Goal: Find specific page/section: Find specific page/section

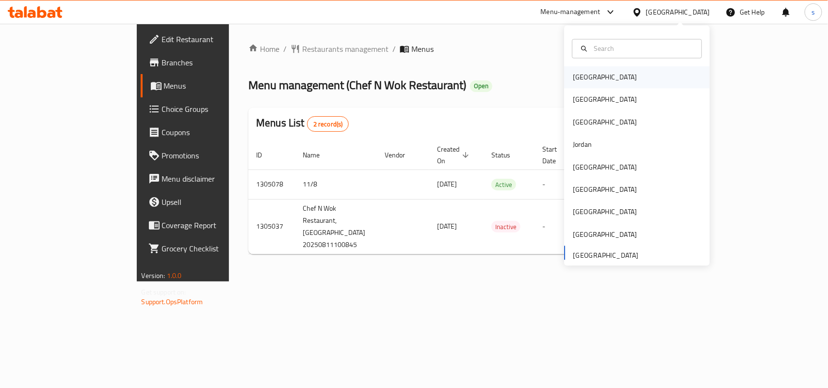
click at [583, 76] on div "[GEOGRAPHIC_DATA]" at bounding box center [605, 77] width 64 height 11
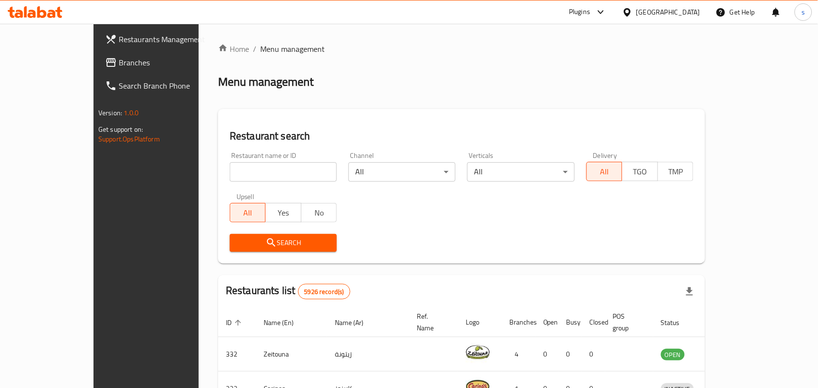
click at [119, 64] on span "Branches" at bounding box center [171, 63] width 104 height 12
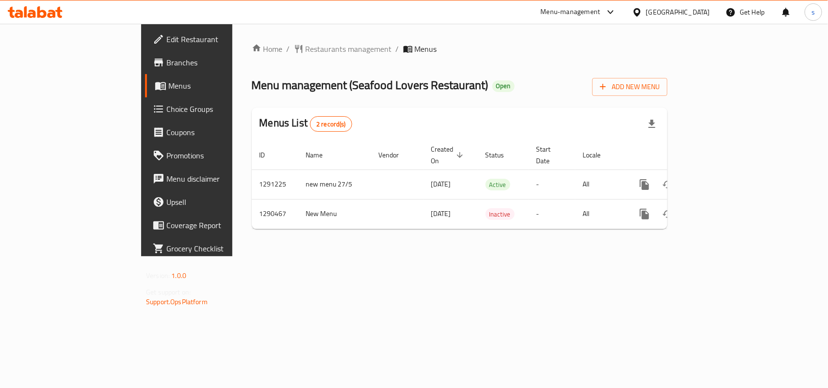
click at [690, 12] on div "[GEOGRAPHIC_DATA]" at bounding box center [678, 12] width 64 height 11
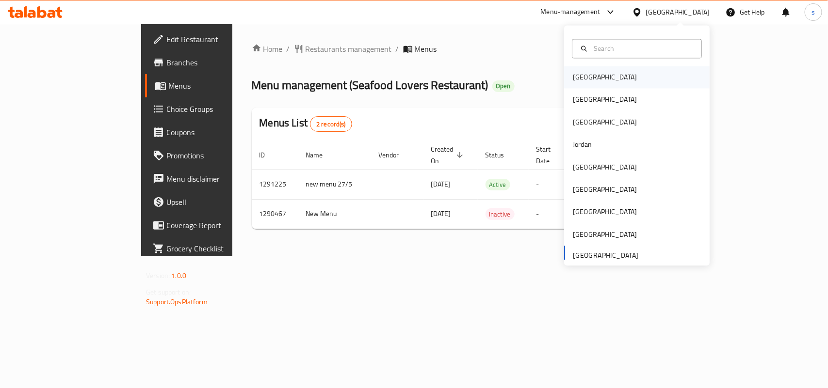
click at [586, 80] on div "[GEOGRAPHIC_DATA]" at bounding box center [605, 77] width 64 height 11
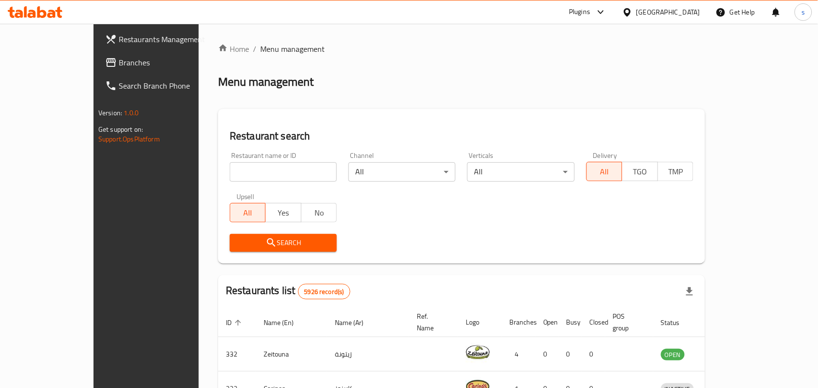
click at [690, 10] on div "[GEOGRAPHIC_DATA]" at bounding box center [669, 12] width 64 height 11
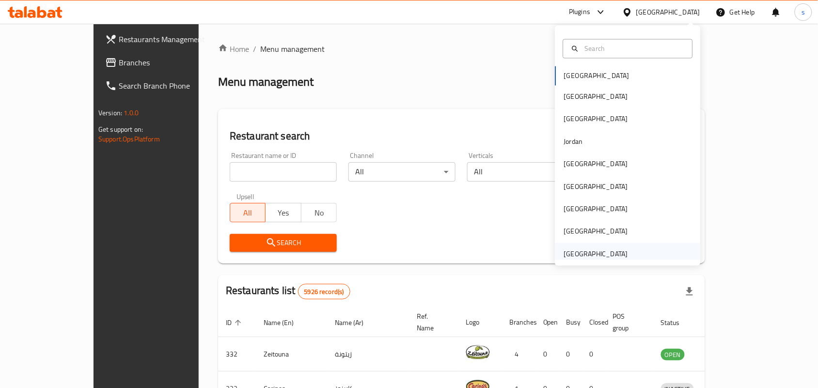
click at [583, 251] on div "[GEOGRAPHIC_DATA]" at bounding box center [596, 254] width 64 height 11
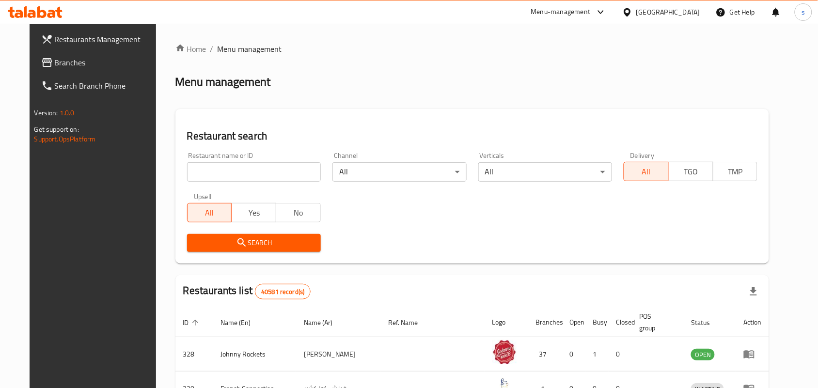
click at [55, 59] on span "Branches" at bounding box center [107, 63] width 104 height 12
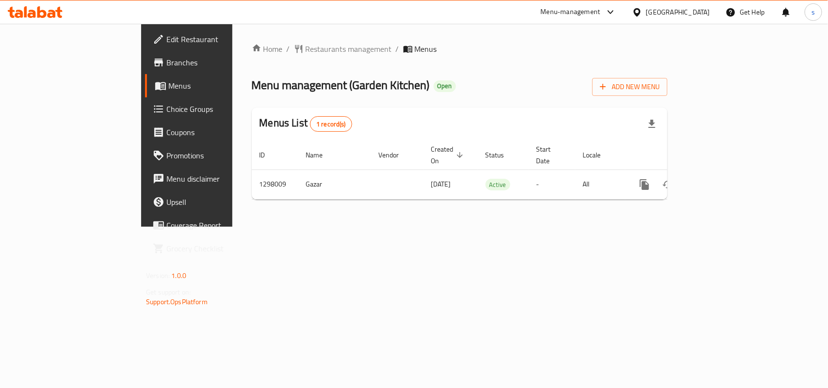
click at [677, 7] on div "[GEOGRAPHIC_DATA]" at bounding box center [678, 12] width 64 height 11
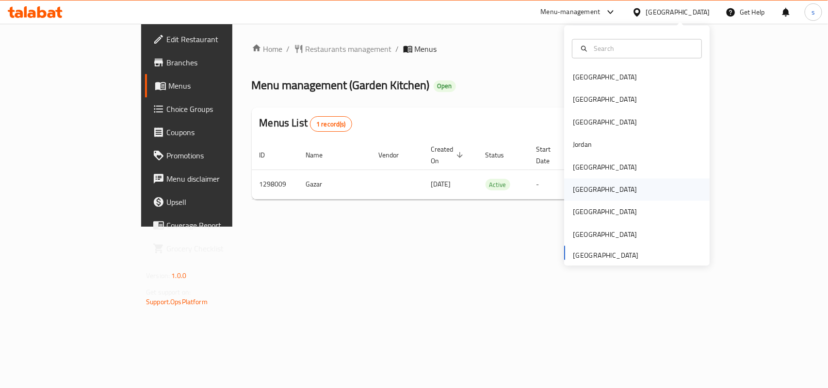
click at [577, 189] on div "[GEOGRAPHIC_DATA]" at bounding box center [605, 190] width 64 height 11
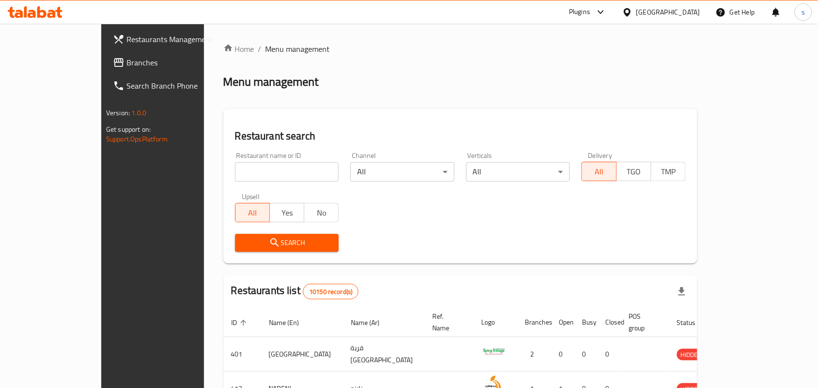
click at [127, 63] on span "Branches" at bounding box center [179, 63] width 104 height 12
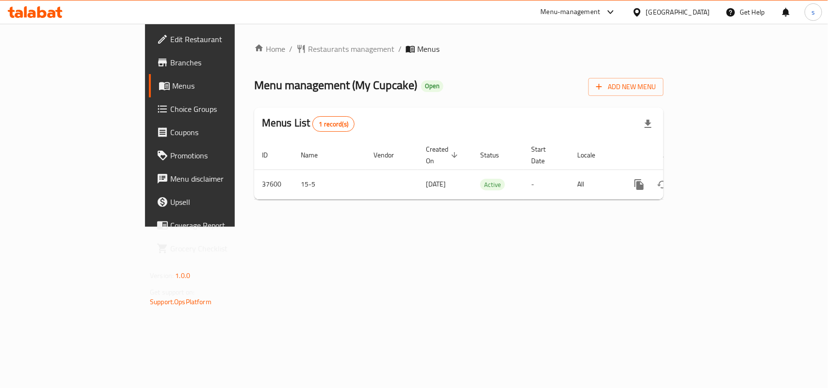
click at [706, 10] on div "[GEOGRAPHIC_DATA]" at bounding box center [678, 12] width 64 height 11
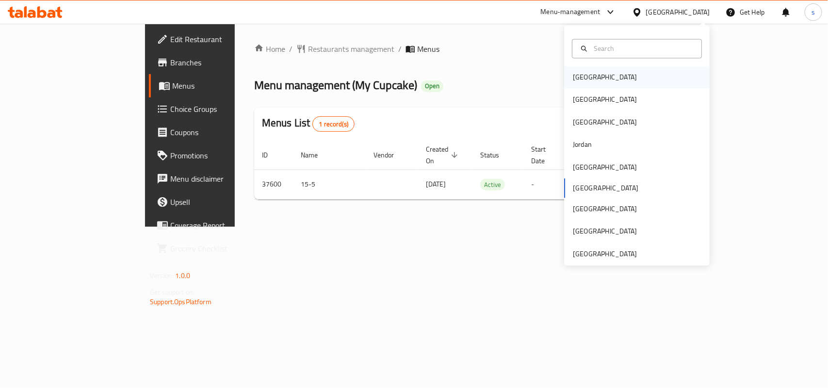
click at [592, 79] on div "[GEOGRAPHIC_DATA]" at bounding box center [605, 77] width 80 height 22
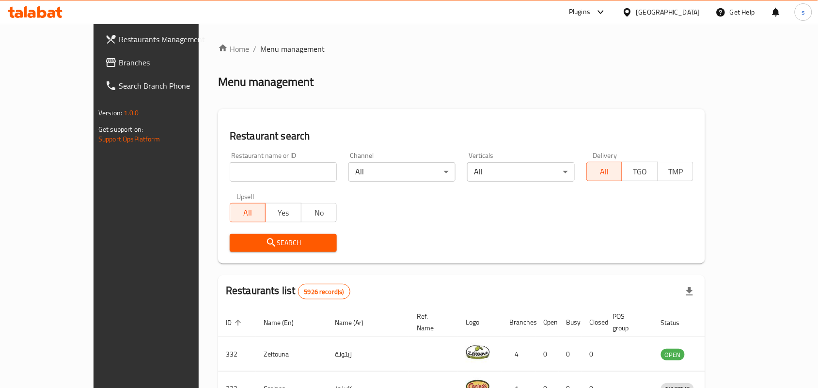
click at [684, 7] on div "[GEOGRAPHIC_DATA]" at bounding box center [669, 12] width 64 height 11
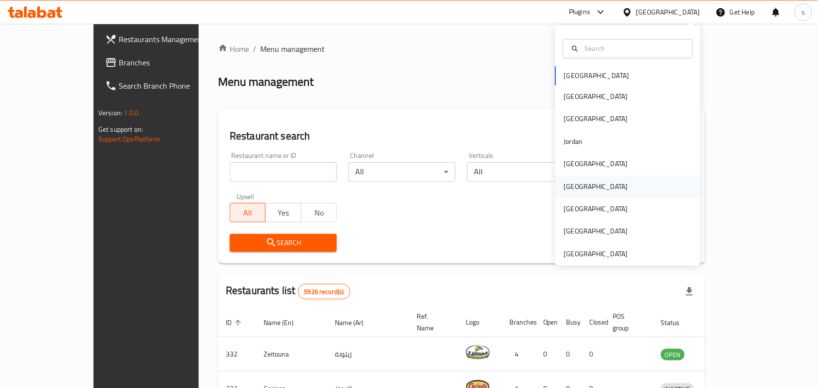
click at [565, 182] on div "[GEOGRAPHIC_DATA]" at bounding box center [596, 186] width 64 height 11
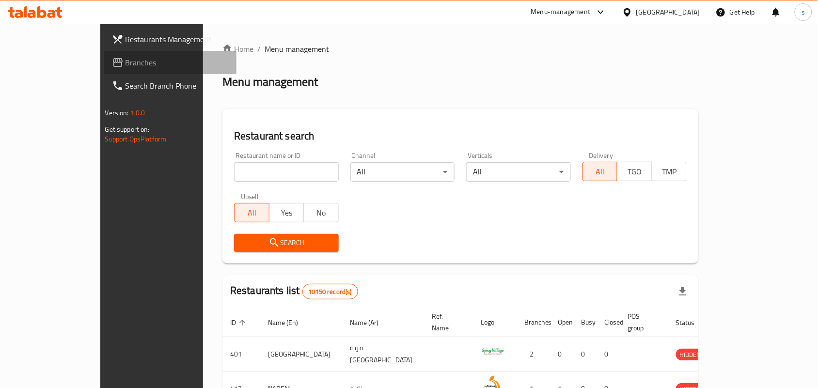
click at [126, 59] on span "Branches" at bounding box center [178, 63] width 104 height 12
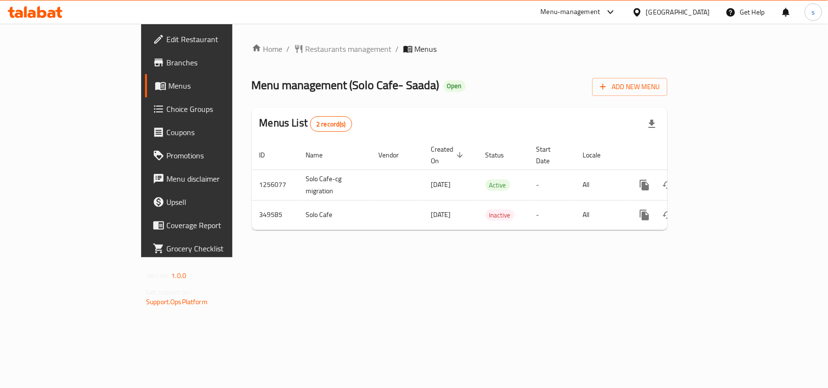
click at [704, 13] on div "[GEOGRAPHIC_DATA]" at bounding box center [678, 12] width 64 height 11
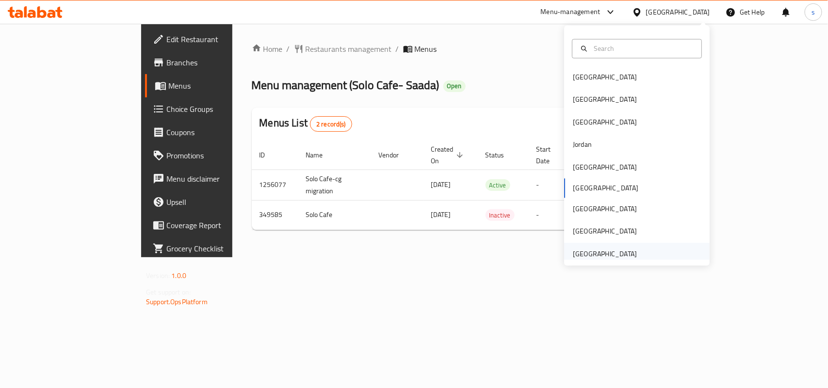
click at [613, 256] on div "[GEOGRAPHIC_DATA]" at bounding box center [605, 254] width 64 height 11
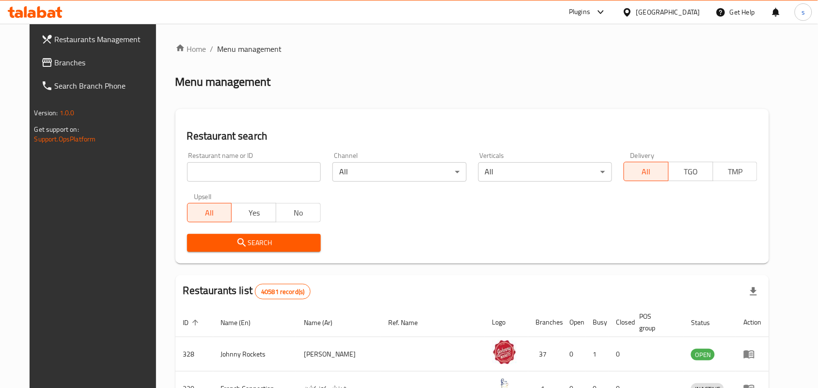
click at [55, 61] on span "Branches" at bounding box center [107, 63] width 104 height 12
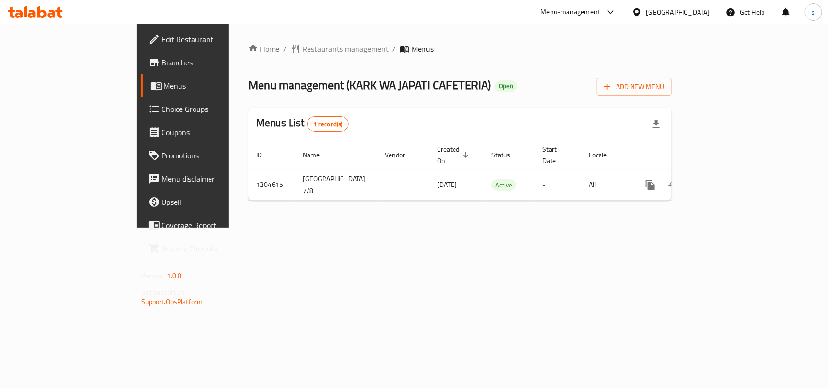
click at [679, 11] on div "[GEOGRAPHIC_DATA]" at bounding box center [678, 12] width 64 height 11
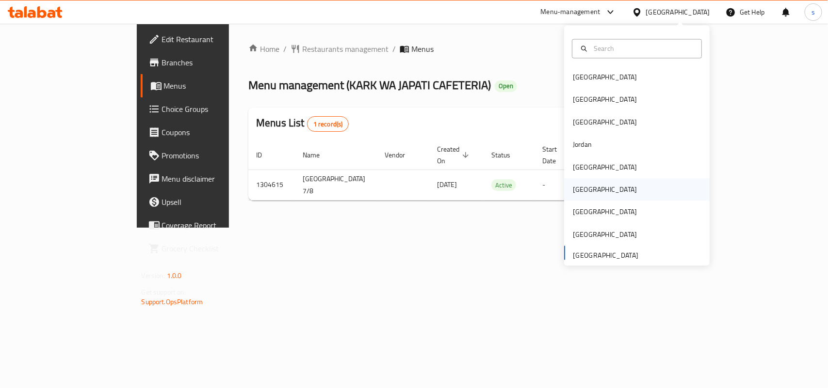
click at [573, 188] on div "[GEOGRAPHIC_DATA]" at bounding box center [605, 190] width 64 height 11
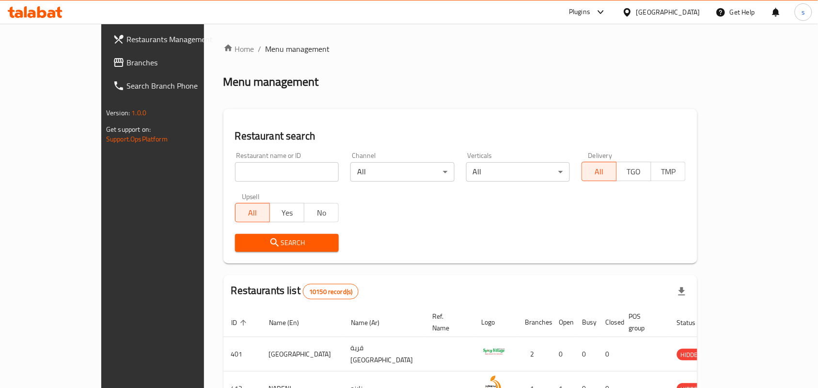
click at [127, 62] on span "Branches" at bounding box center [179, 63] width 104 height 12
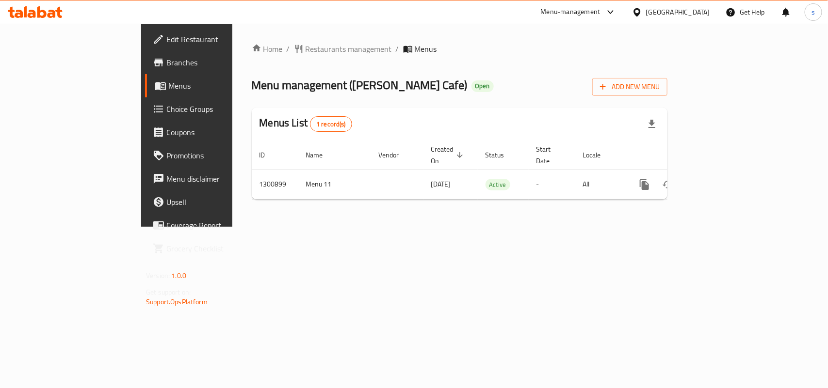
click at [646, 14] on div at bounding box center [639, 12] width 14 height 11
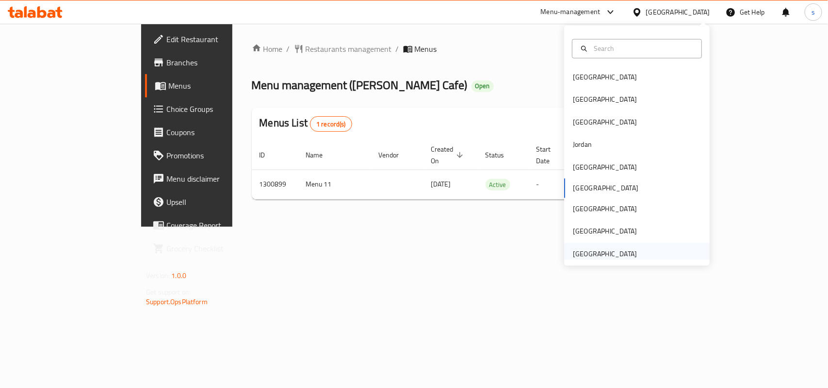
click at [590, 256] on div "[GEOGRAPHIC_DATA]" at bounding box center [605, 254] width 64 height 11
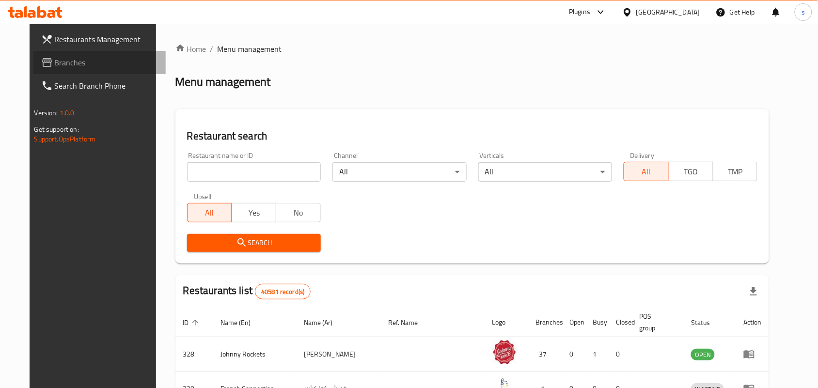
click at [55, 62] on span "Branches" at bounding box center [107, 63] width 104 height 12
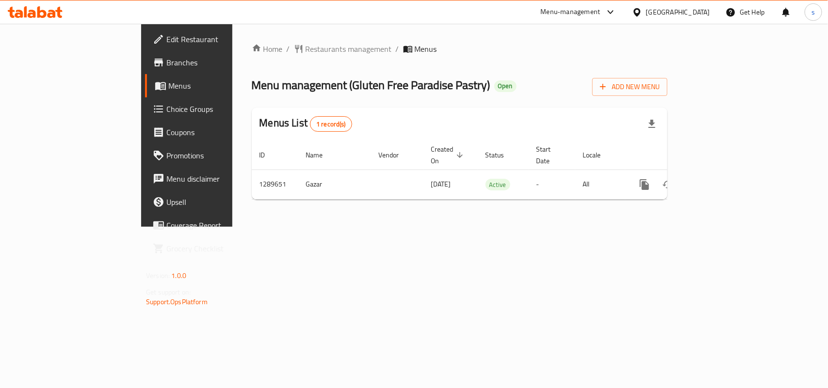
click at [674, 13] on div "[GEOGRAPHIC_DATA]" at bounding box center [678, 12] width 64 height 11
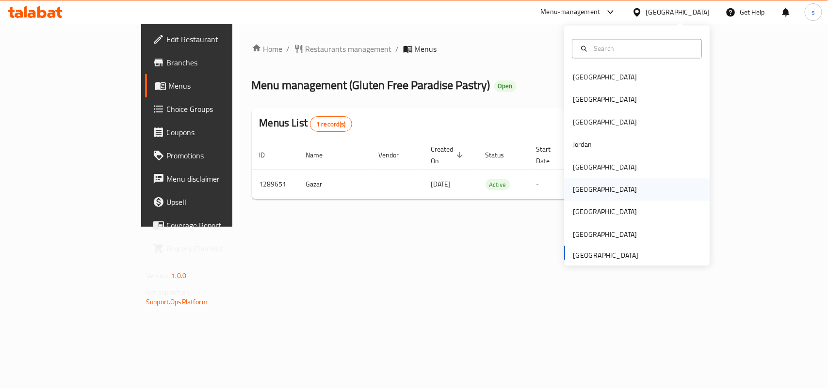
click at [573, 195] on div "[GEOGRAPHIC_DATA]" at bounding box center [605, 190] width 64 height 11
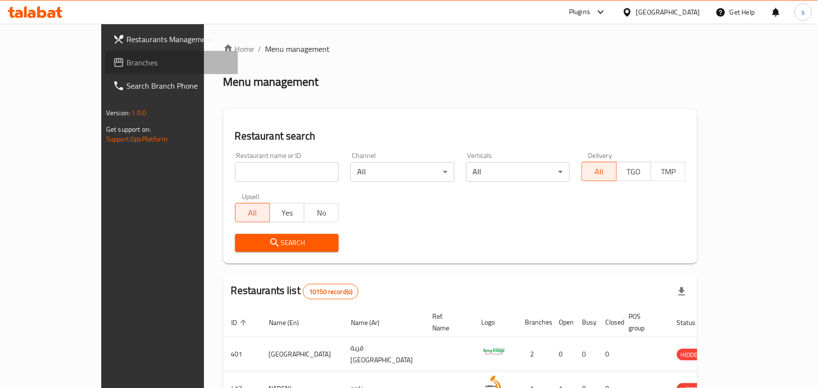
click at [127, 61] on span "Branches" at bounding box center [179, 63] width 104 height 12
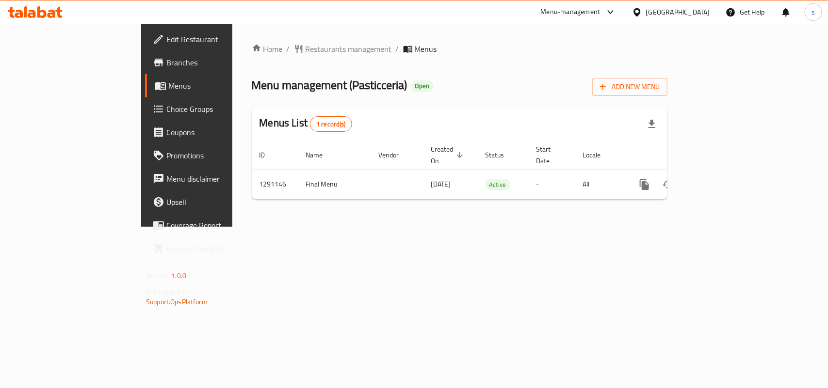
click at [705, 13] on div "[GEOGRAPHIC_DATA]" at bounding box center [678, 12] width 64 height 11
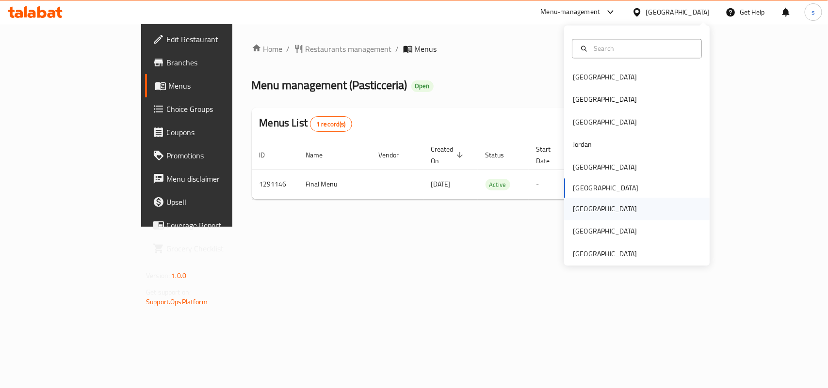
click at [573, 210] on div "[GEOGRAPHIC_DATA]" at bounding box center [605, 209] width 64 height 11
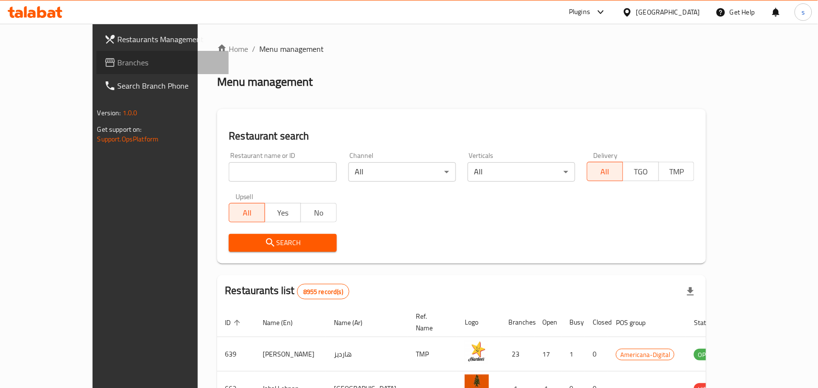
click at [118, 62] on span "Branches" at bounding box center [170, 63] width 104 height 12
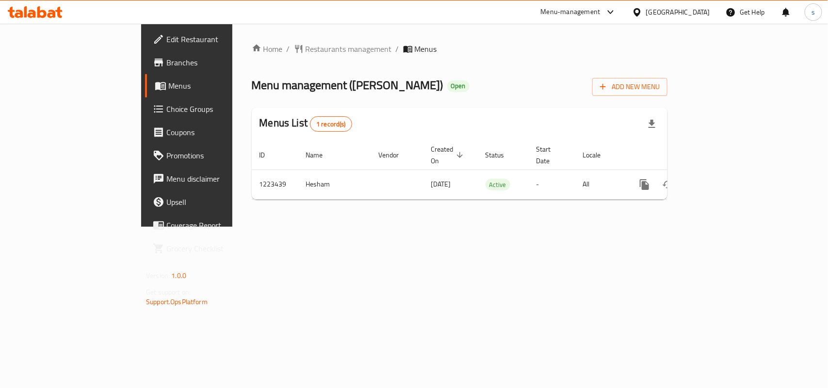
click at [697, 15] on div "[GEOGRAPHIC_DATA]" at bounding box center [678, 12] width 64 height 11
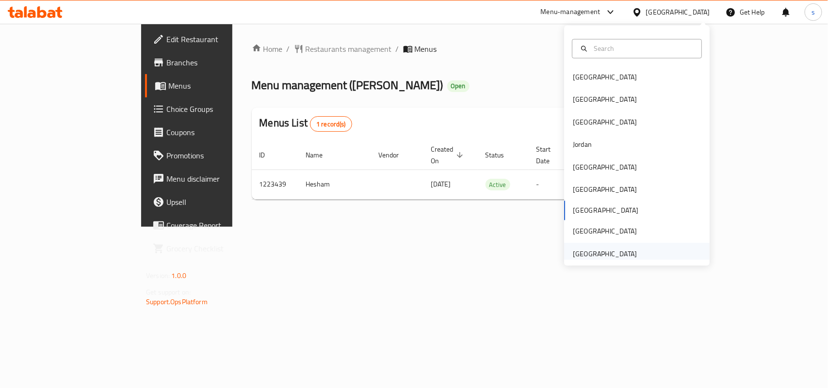
click at [608, 255] on div "[GEOGRAPHIC_DATA]" at bounding box center [605, 254] width 64 height 11
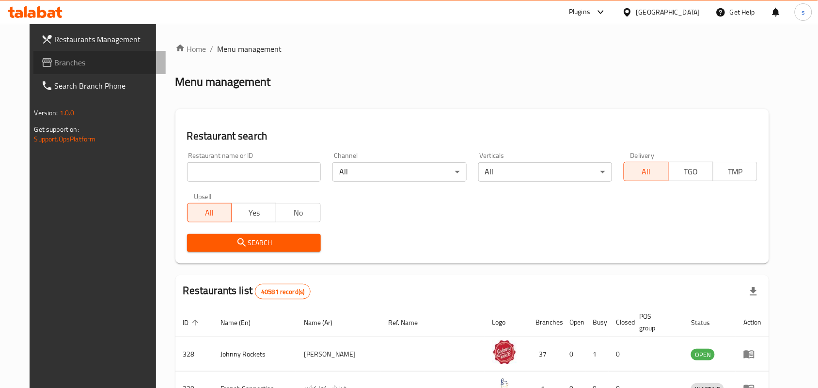
click at [55, 60] on span "Branches" at bounding box center [107, 63] width 104 height 12
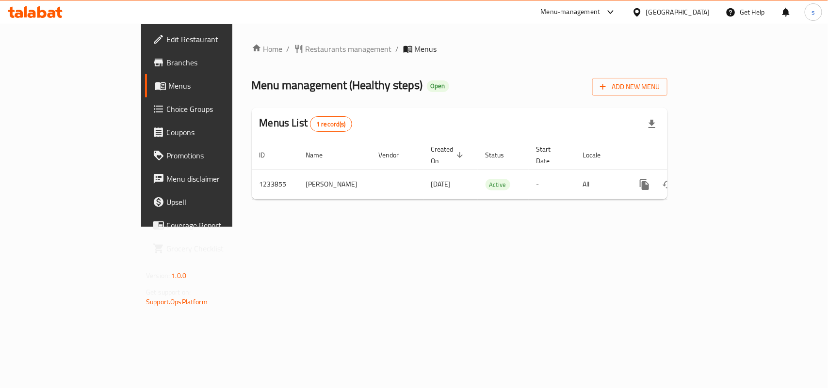
click at [697, 8] on div "[GEOGRAPHIC_DATA]" at bounding box center [678, 12] width 64 height 11
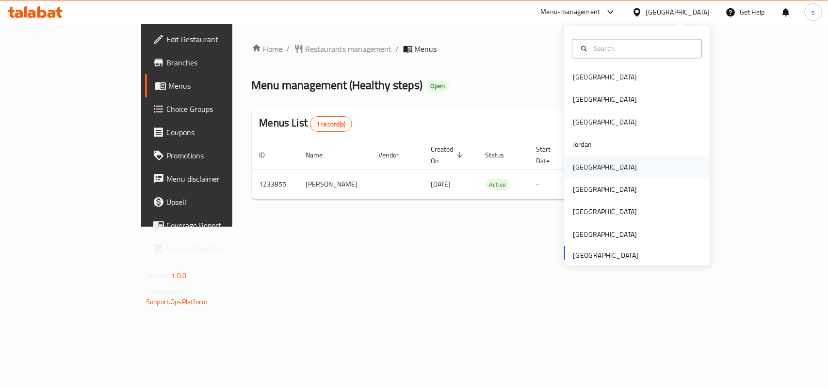
click at [576, 168] on div "[GEOGRAPHIC_DATA]" at bounding box center [605, 167] width 64 height 11
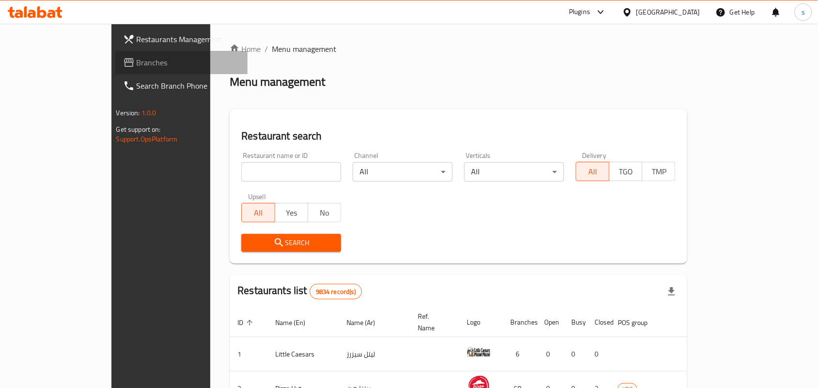
click at [137, 62] on span "Branches" at bounding box center [189, 63] width 104 height 12
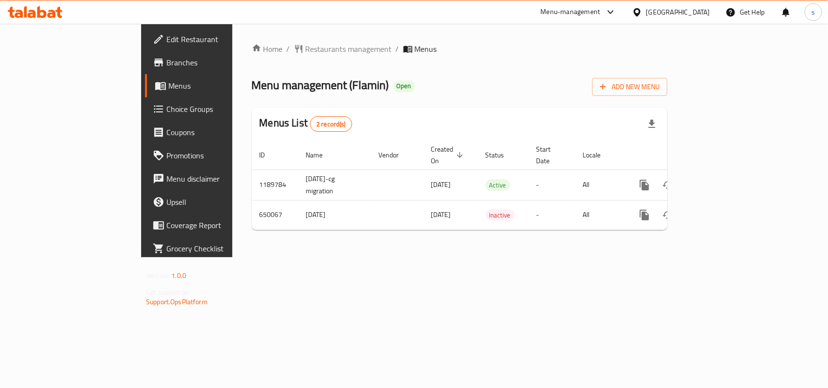
click at [709, 14] on div "[GEOGRAPHIC_DATA]" at bounding box center [678, 12] width 64 height 11
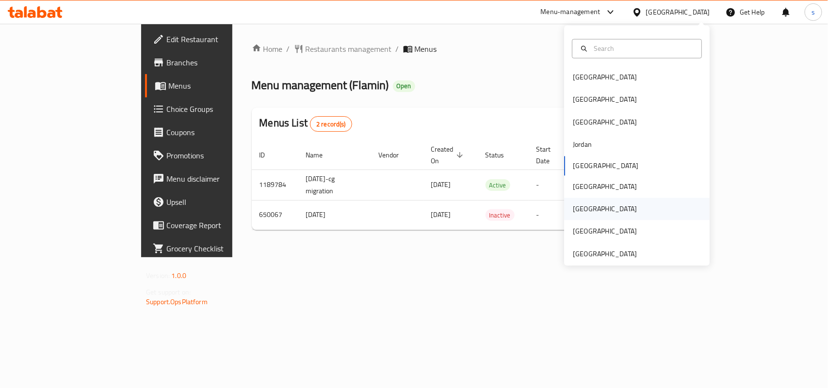
click at [576, 209] on div "[GEOGRAPHIC_DATA]" at bounding box center [605, 209] width 64 height 11
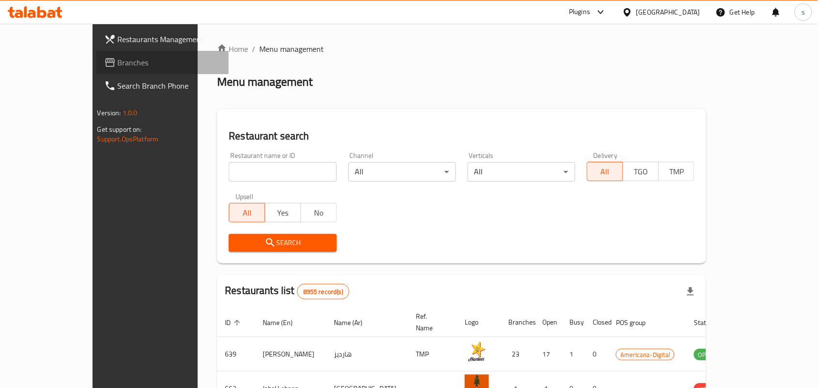
click at [118, 65] on span "Branches" at bounding box center [170, 63] width 104 height 12
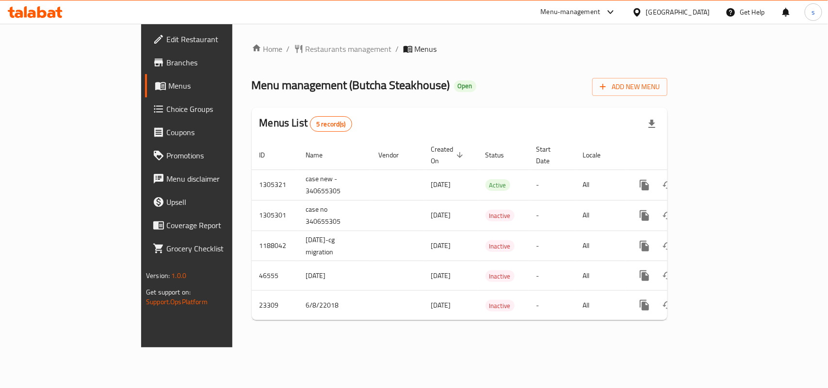
click at [705, 12] on div "[GEOGRAPHIC_DATA]" at bounding box center [678, 12] width 64 height 11
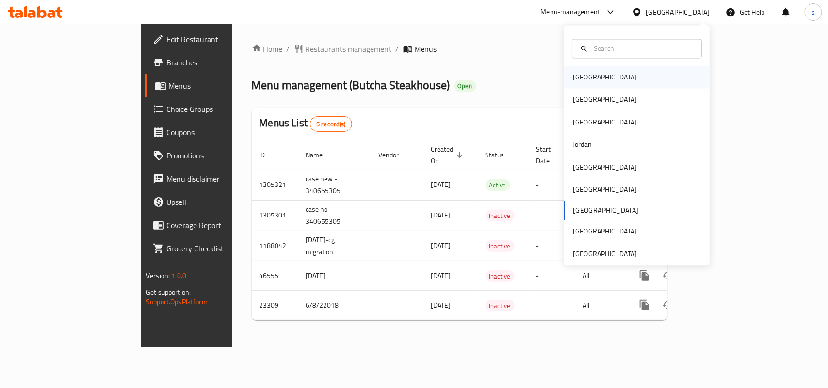
click at [597, 74] on div "[GEOGRAPHIC_DATA]" at bounding box center [636, 77] width 145 height 22
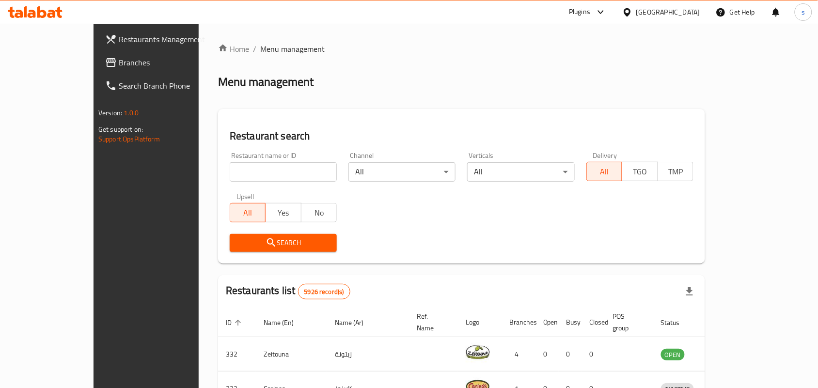
click at [685, 11] on div "[GEOGRAPHIC_DATA]" at bounding box center [669, 12] width 64 height 11
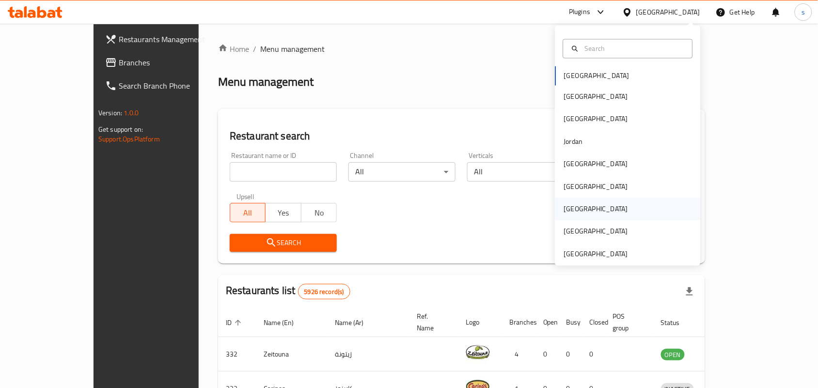
click at [564, 209] on div "[GEOGRAPHIC_DATA]" at bounding box center [596, 209] width 64 height 11
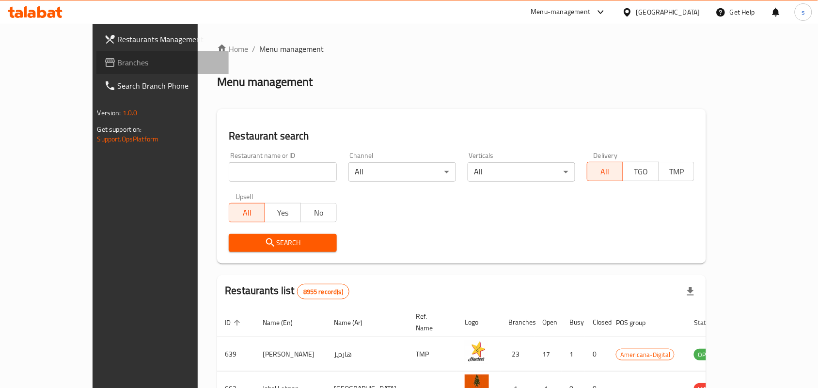
click at [118, 67] on span "Branches" at bounding box center [170, 63] width 104 height 12
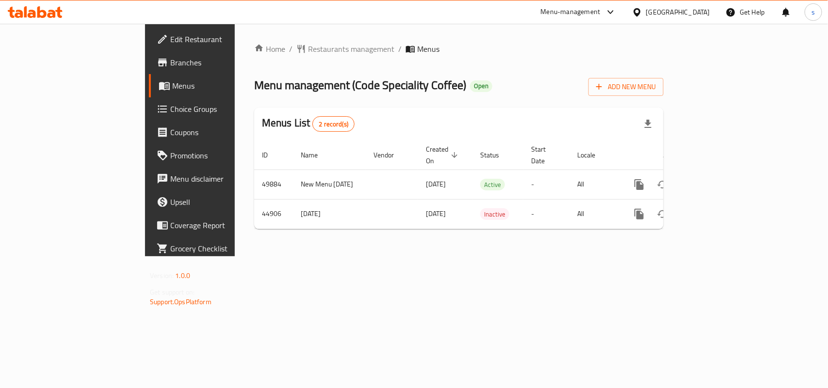
click at [646, 11] on div at bounding box center [639, 12] width 14 height 11
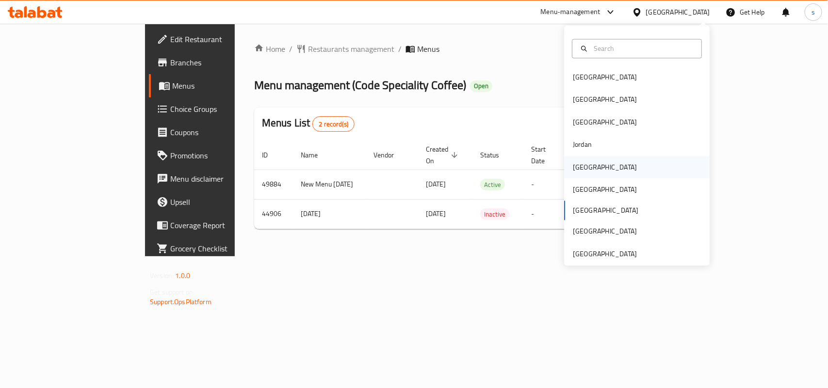
click at [574, 170] on div "[GEOGRAPHIC_DATA]" at bounding box center [605, 167] width 64 height 11
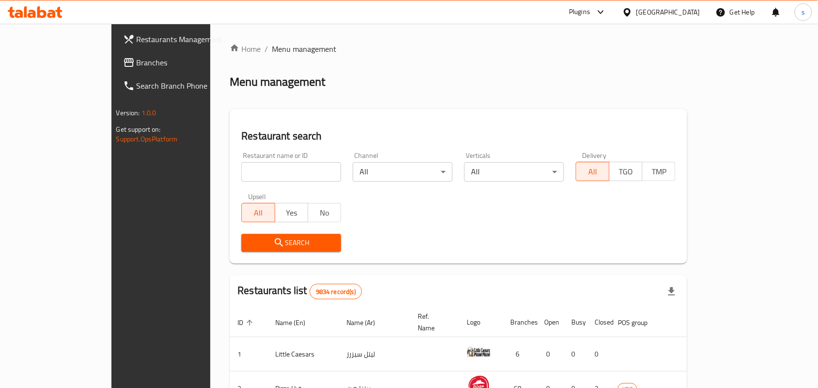
click at [137, 65] on span "Branches" at bounding box center [189, 63] width 104 height 12
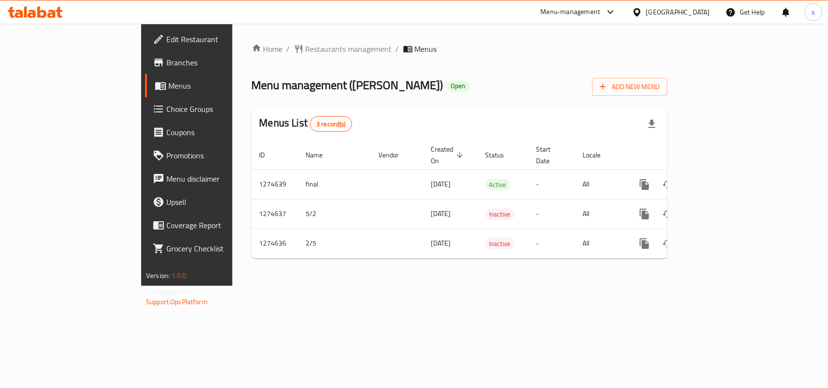
click at [700, 12] on div "[GEOGRAPHIC_DATA]" at bounding box center [678, 12] width 64 height 11
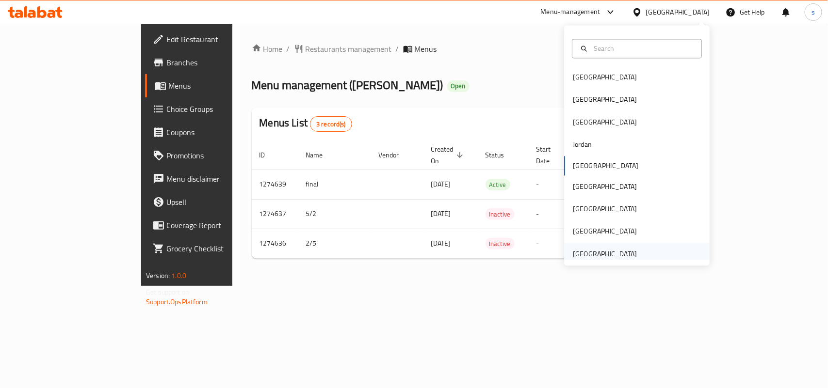
click at [620, 255] on div "[GEOGRAPHIC_DATA]" at bounding box center [605, 254] width 64 height 11
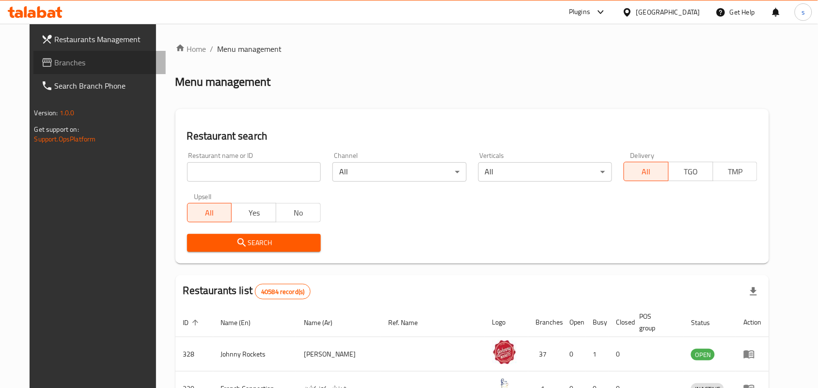
click at [57, 64] on span "Branches" at bounding box center [107, 63] width 104 height 12
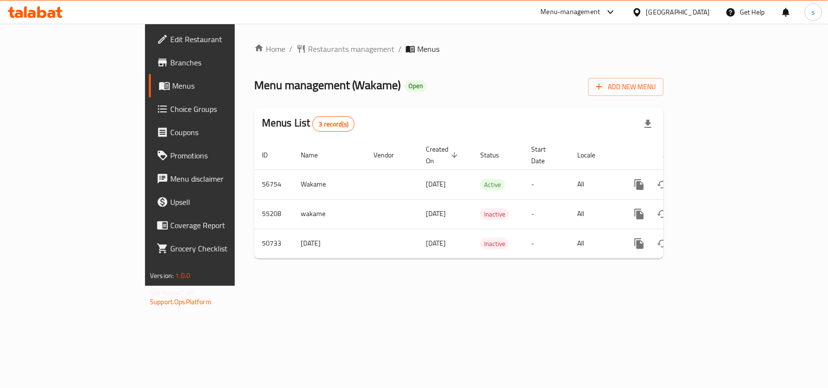
click at [662, 11] on div "[GEOGRAPHIC_DATA]" at bounding box center [678, 12] width 64 height 11
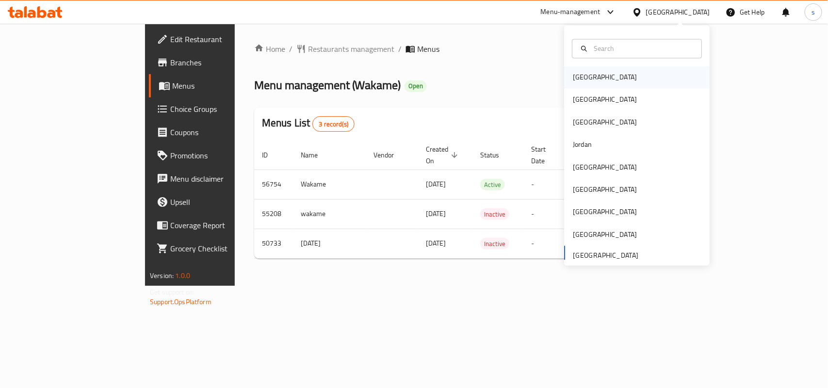
click at [585, 73] on div "[GEOGRAPHIC_DATA]" at bounding box center [605, 77] width 64 height 11
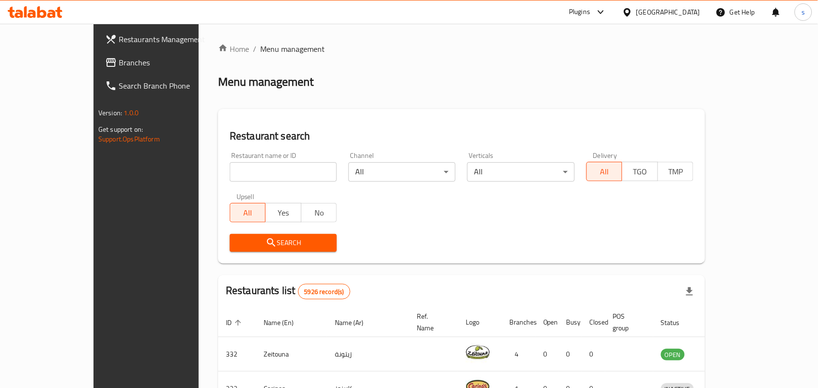
click at [682, 11] on div "[GEOGRAPHIC_DATA]" at bounding box center [669, 12] width 64 height 11
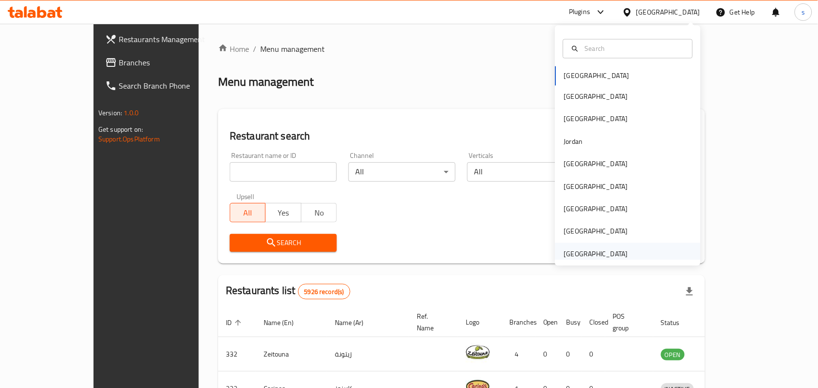
click at [601, 251] on div "[GEOGRAPHIC_DATA]" at bounding box center [596, 254] width 64 height 11
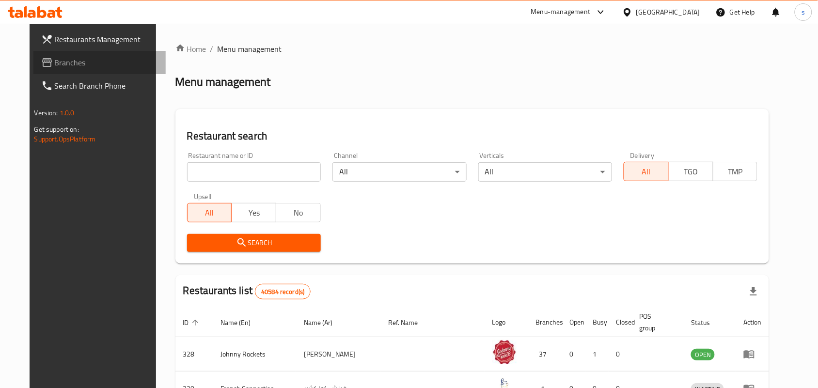
click at [55, 64] on span "Branches" at bounding box center [107, 63] width 104 height 12
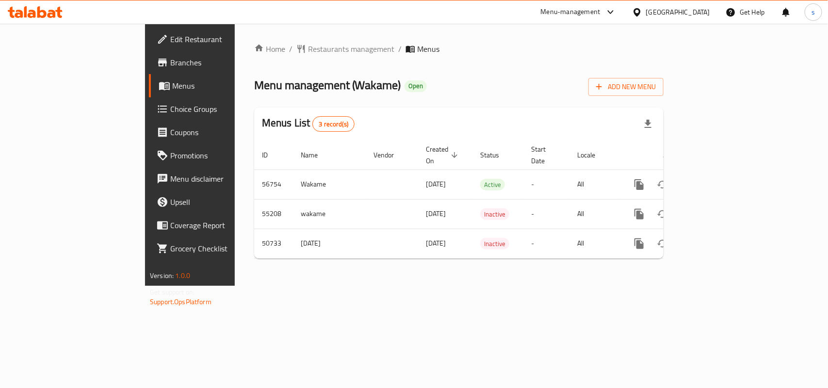
drag, startPoint x: 684, startPoint y: 11, endPoint x: 678, endPoint y: 20, distance: 11.2
click at [684, 11] on div "[GEOGRAPHIC_DATA]" at bounding box center [678, 12] width 64 height 11
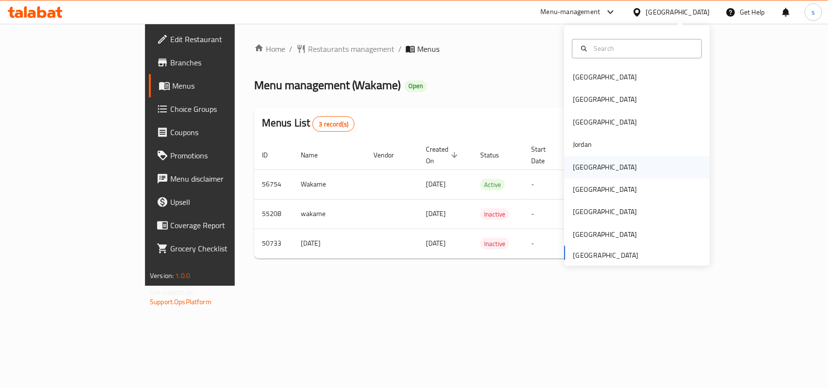
click at [573, 167] on div "Kuwait" at bounding box center [605, 167] width 64 height 11
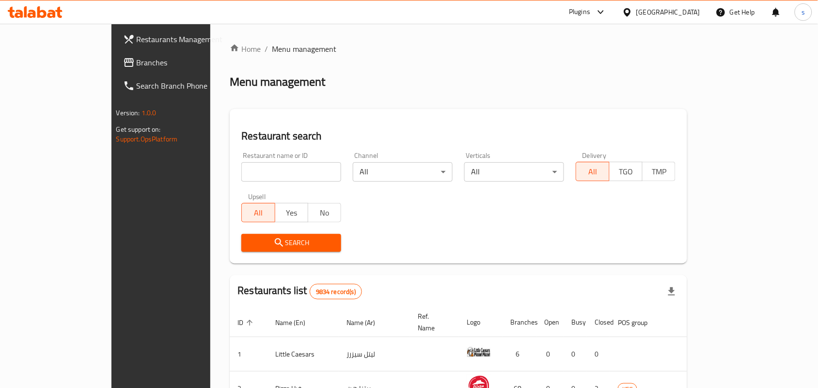
click at [137, 62] on span "Branches" at bounding box center [189, 63] width 104 height 12
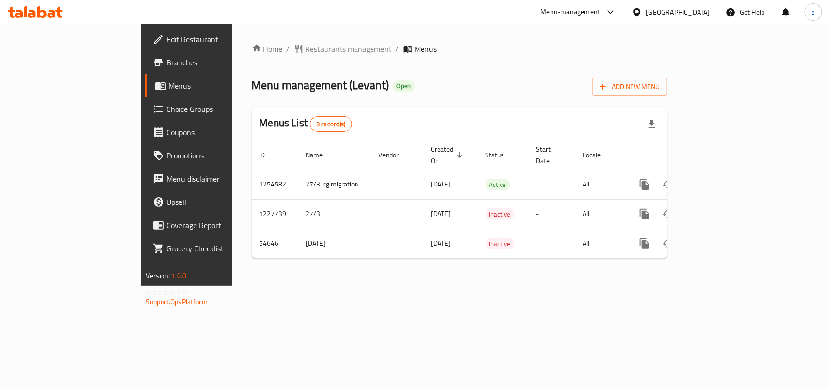
click at [696, 13] on div "[GEOGRAPHIC_DATA]" at bounding box center [678, 12] width 64 height 11
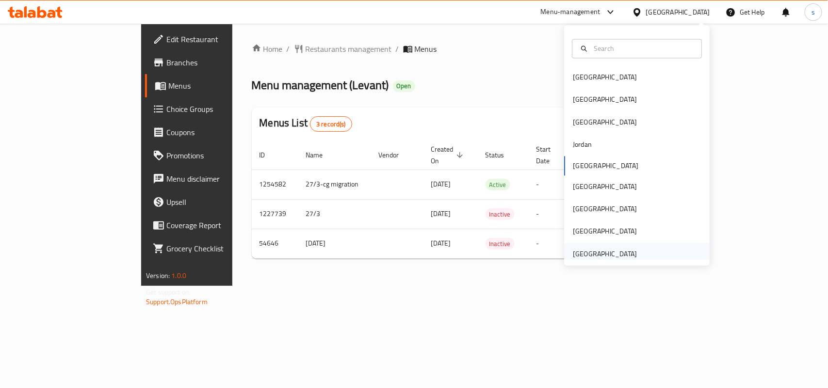
click at [619, 255] on div "[GEOGRAPHIC_DATA]" at bounding box center [605, 254] width 64 height 11
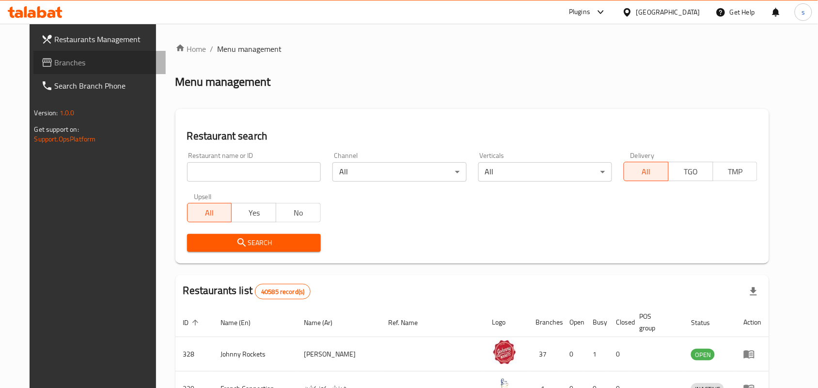
click at [55, 66] on span "Branches" at bounding box center [107, 63] width 104 height 12
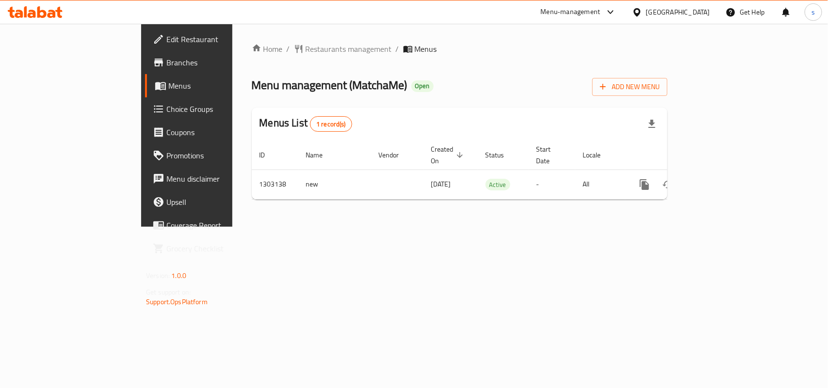
drag, startPoint x: 674, startPoint y: 13, endPoint x: 656, endPoint y: 24, distance: 22.2
click at [674, 13] on div "[GEOGRAPHIC_DATA]" at bounding box center [678, 12] width 64 height 11
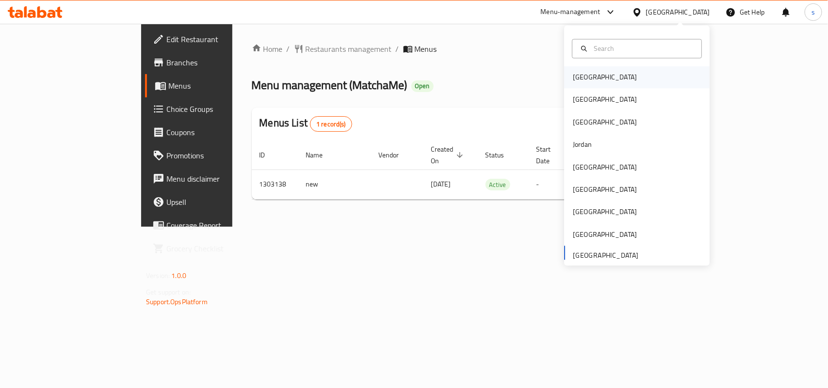
click at [575, 77] on div "[GEOGRAPHIC_DATA]" at bounding box center [605, 77] width 64 height 11
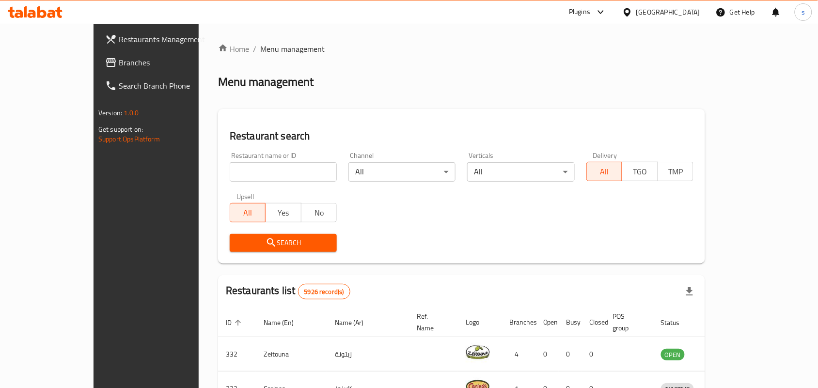
click at [689, 12] on div "[GEOGRAPHIC_DATA]" at bounding box center [669, 12] width 64 height 11
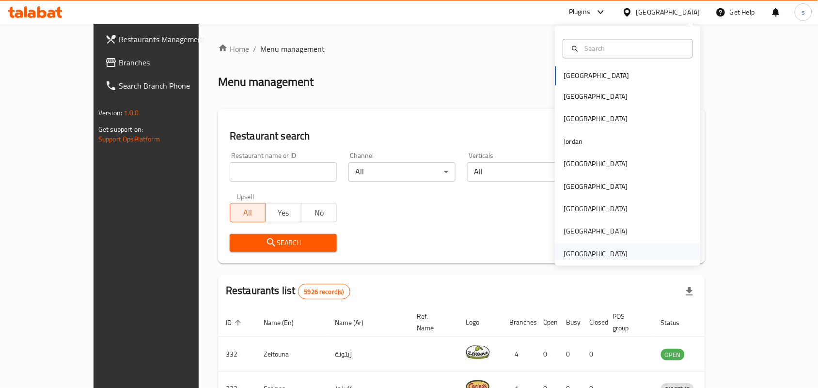
click at [582, 257] on div "[GEOGRAPHIC_DATA]" at bounding box center [596, 254] width 64 height 11
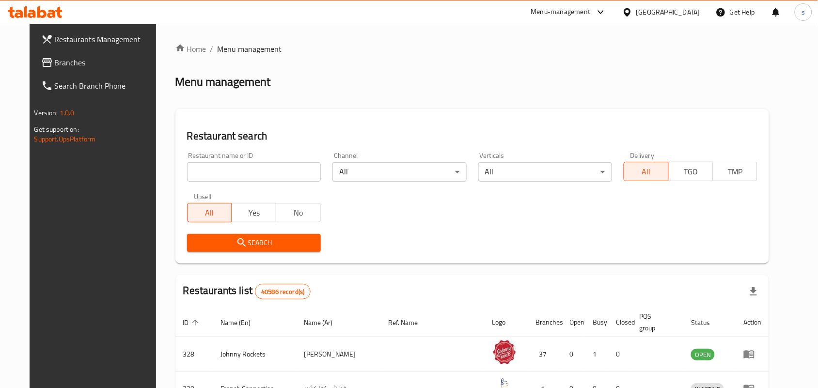
click at [41, 61] on icon at bounding box center [47, 63] width 12 height 12
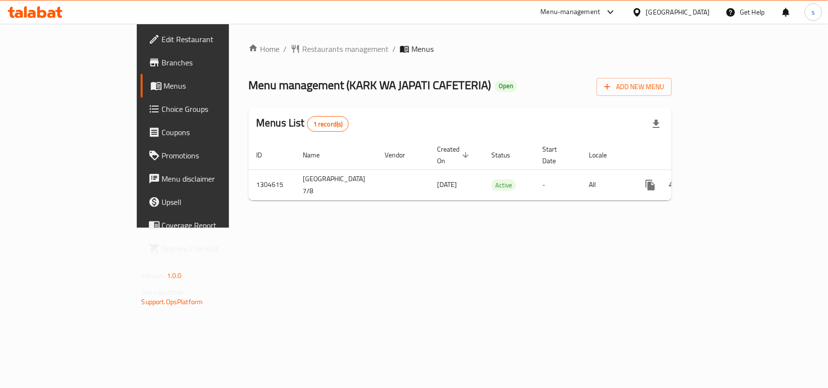
click at [162, 39] on span "Edit Restaurant" at bounding box center [214, 39] width 105 height 12
